Goal: Transaction & Acquisition: Download file/media

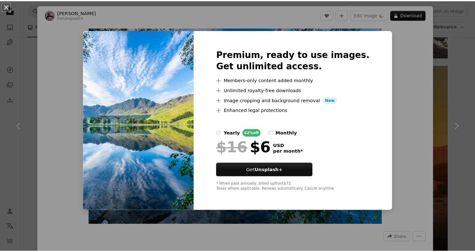
scroll to position [31, 0]
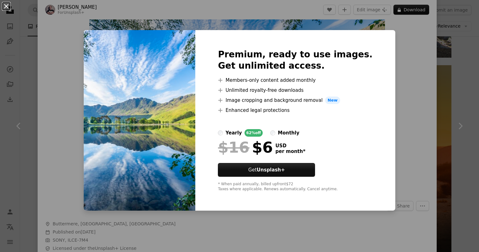
click at [9, 7] on button "An X shape" at bounding box center [7, 7] width 8 height 8
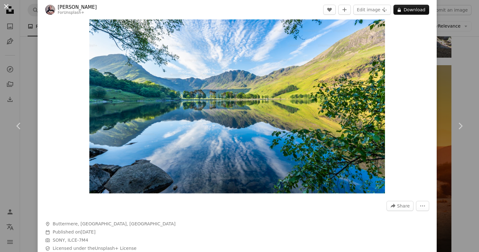
click at [3, 7] on button "An X shape" at bounding box center [7, 7] width 8 height 8
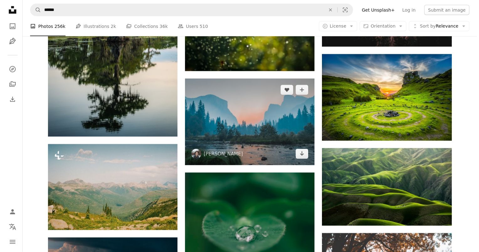
scroll to position [1286, 0]
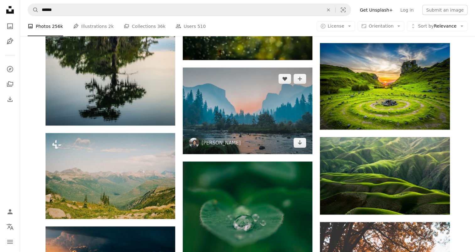
click at [271, 112] on img at bounding box center [248, 111] width 130 height 87
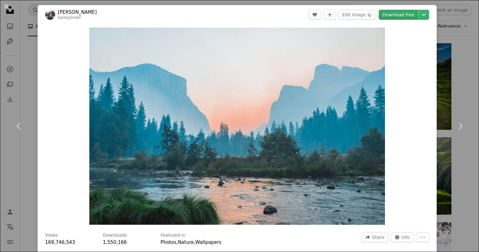
click at [405, 14] on link "Download free" at bounding box center [399, 15] width 40 height 10
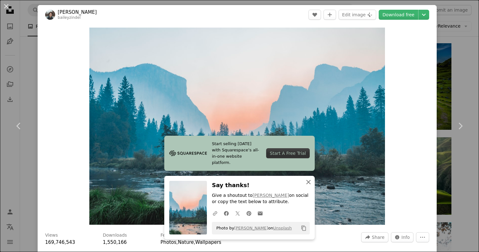
click at [307, 184] on icon "An X shape" at bounding box center [309, 183] width 8 height 8
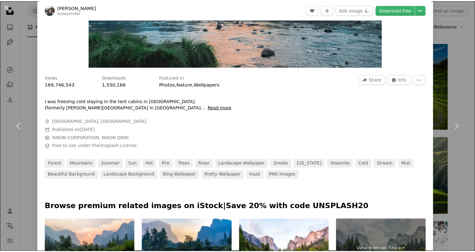
scroll to position [157, 0]
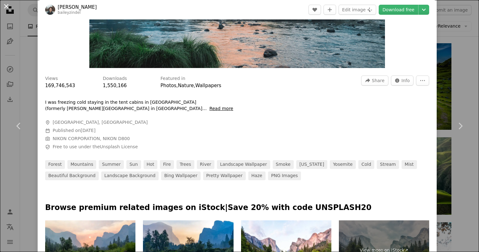
click at [9, 9] on button "An X shape" at bounding box center [7, 7] width 8 height 8
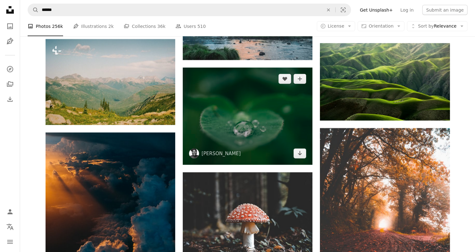
scroll to position [1443, 0]
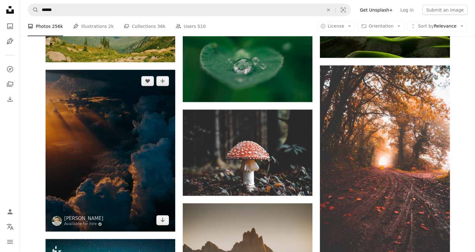
click at [117, 125] on img at bounding box center [110, 151] width 130 height 162
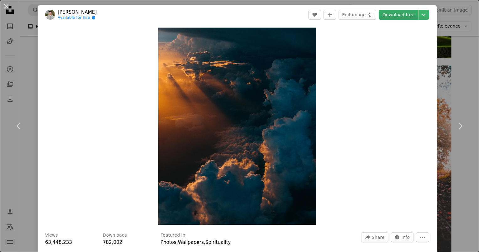
click at [410, 13] on link "Download free" at bounding box center [399, 15] width 40 height 10
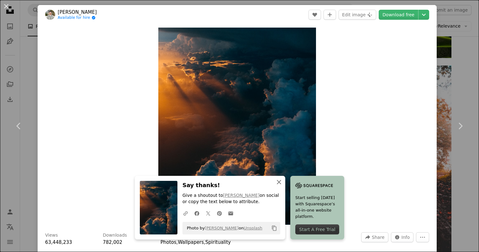
click at [280, 180] on icon "An X shape" at bounding box center [279, 183] width 8 height 8
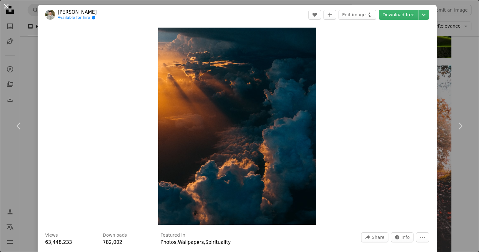
click at [10, 7] on button "An X shape" at bounding box center [7, 7] width 8 height 8
